Goal: Information Seeking & Learning: Find specific page/section

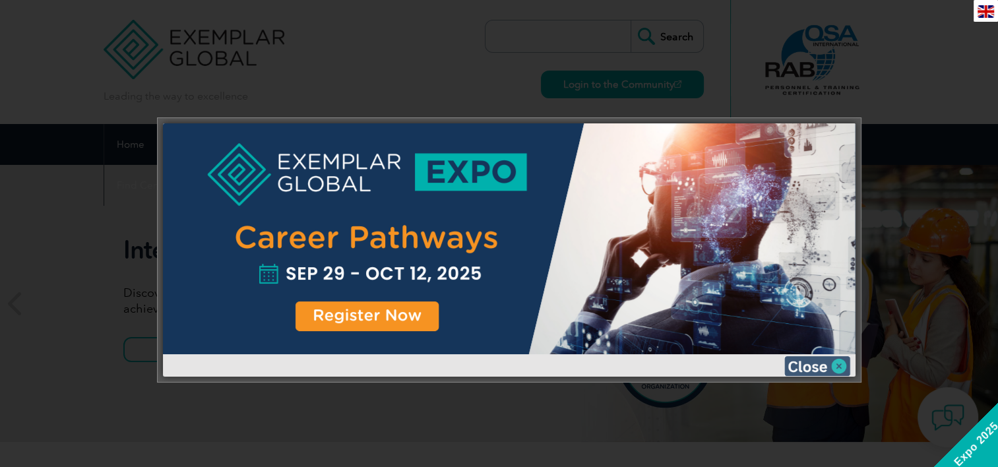
click at [841, 361] on img at bounding box center [817, 366] width 66 height 20
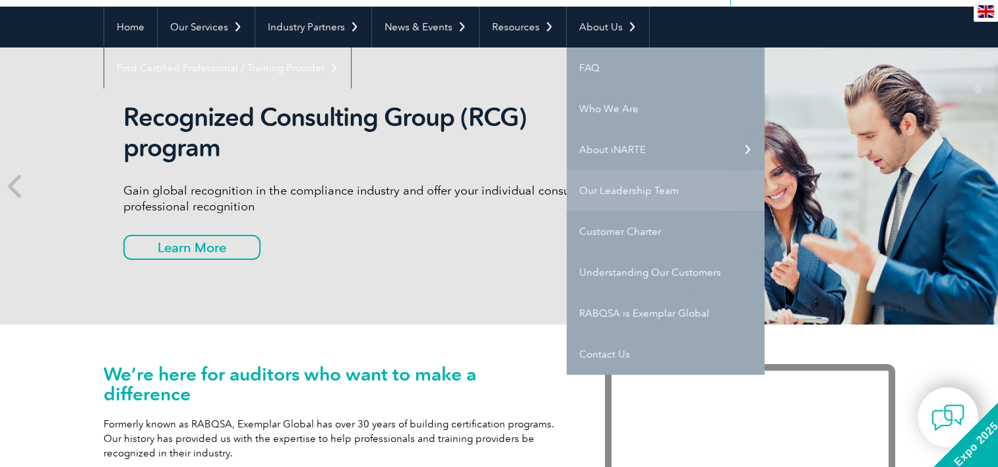
scroll to position [132, 0]
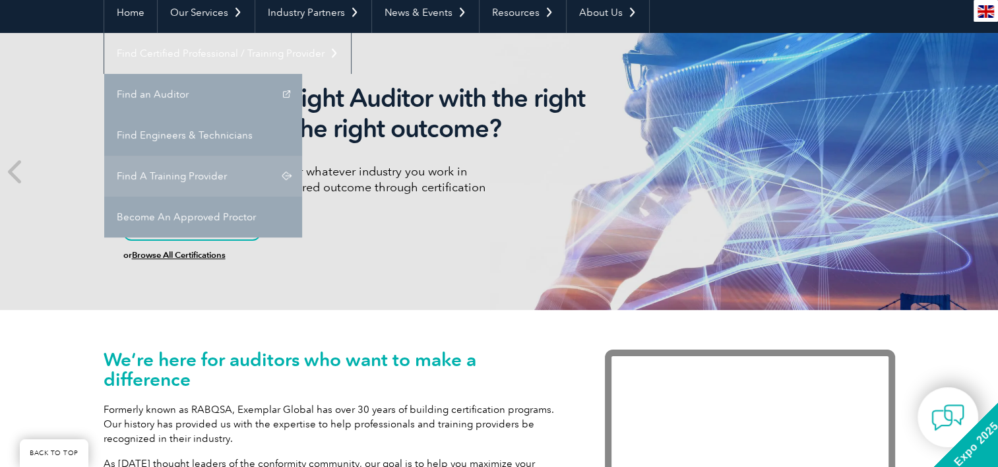
click at [302, 156] on link "Find A Training Provider" at bounding box center [203, 176] width 198 height 41
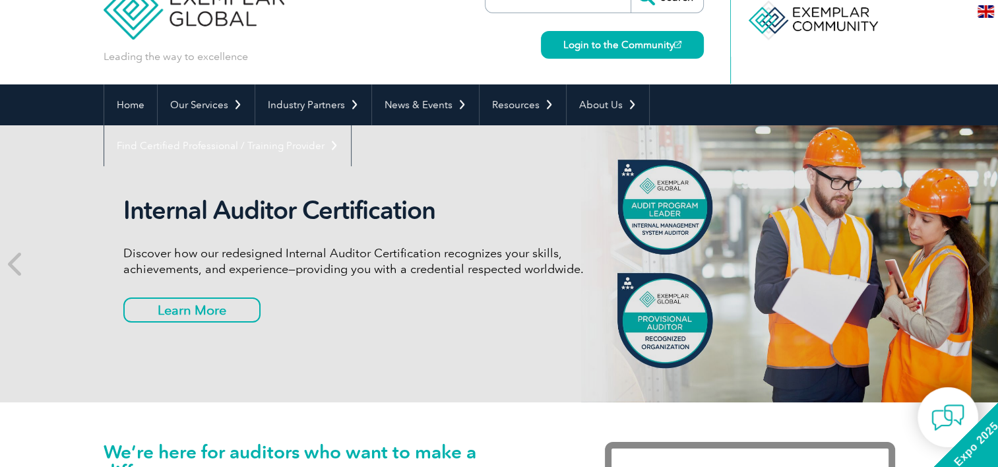
scroll to position [0, 0]
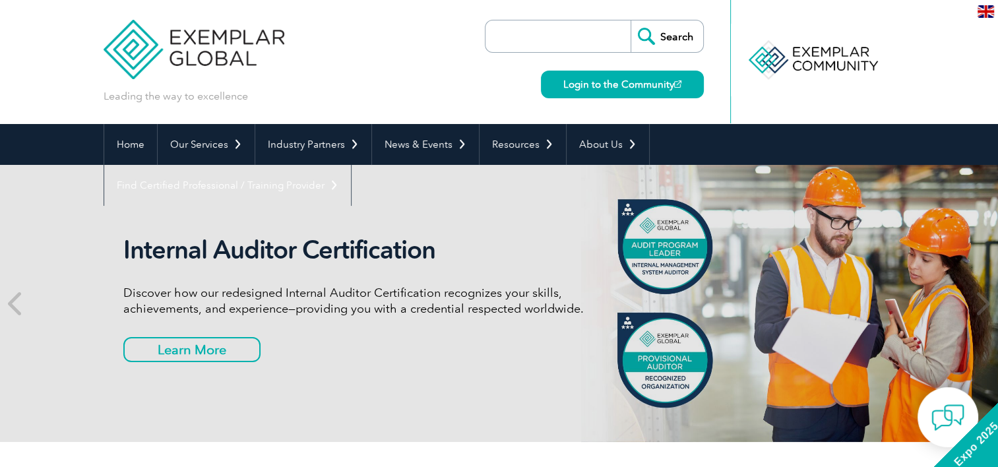
click at [589, 36] on input "search" at bounding box center [561, 36] width 138 height 32
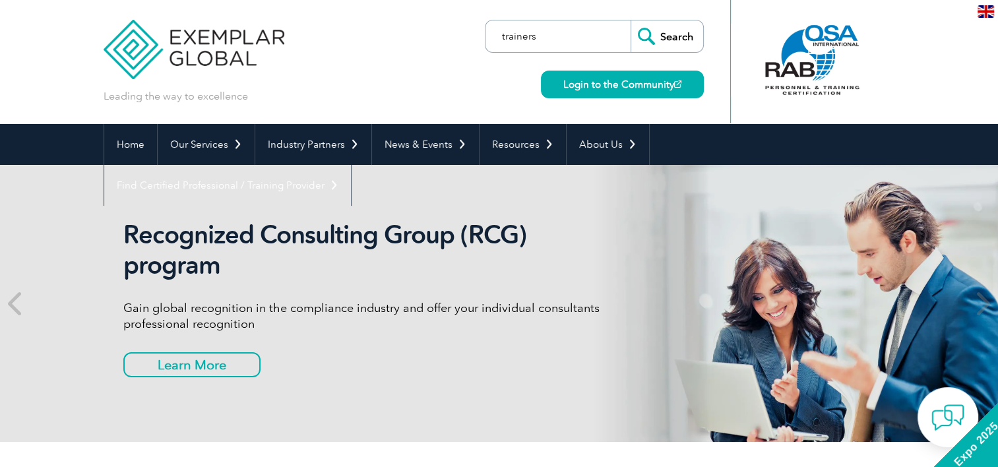
type input "trainers"
click at [630, 20] on input "Search" at bounding box center [666, 36] width 73 height 32
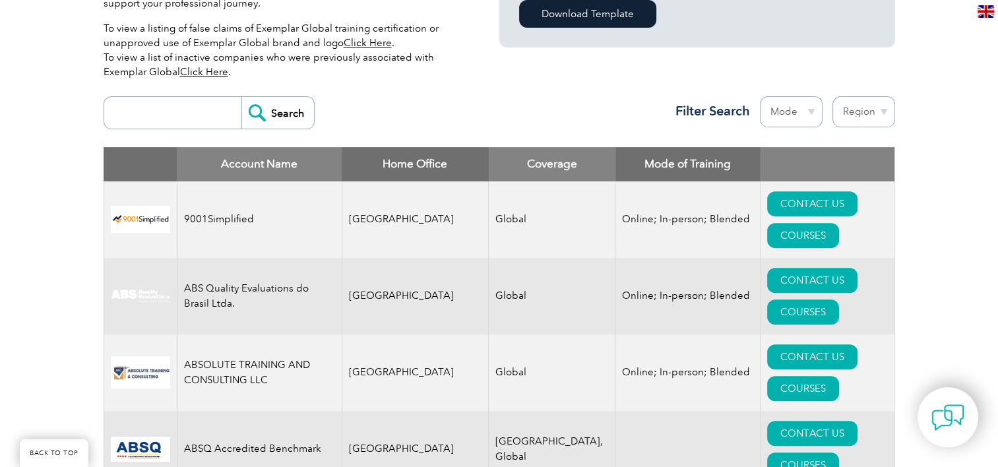
scroll to position [462, 0]
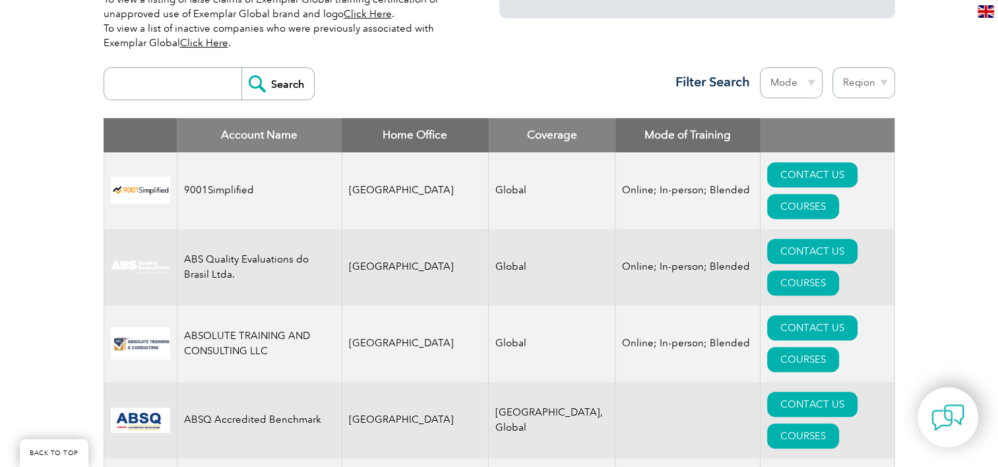
click at [226, 171] on td "9001Simplified" at bounding box center [259, 190] width 165 height 76
click at [767, 174] on link "CONTACT US" at bounding box center [812, 174] width 90 height 25
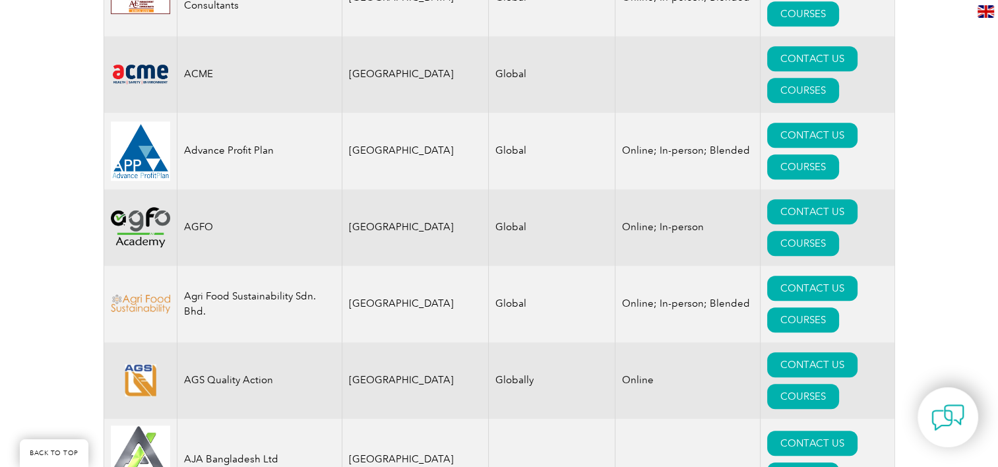
scroll to position [1187, 0]
